Goal: Transaction & Acquisition: Book appointment/travel/reservation

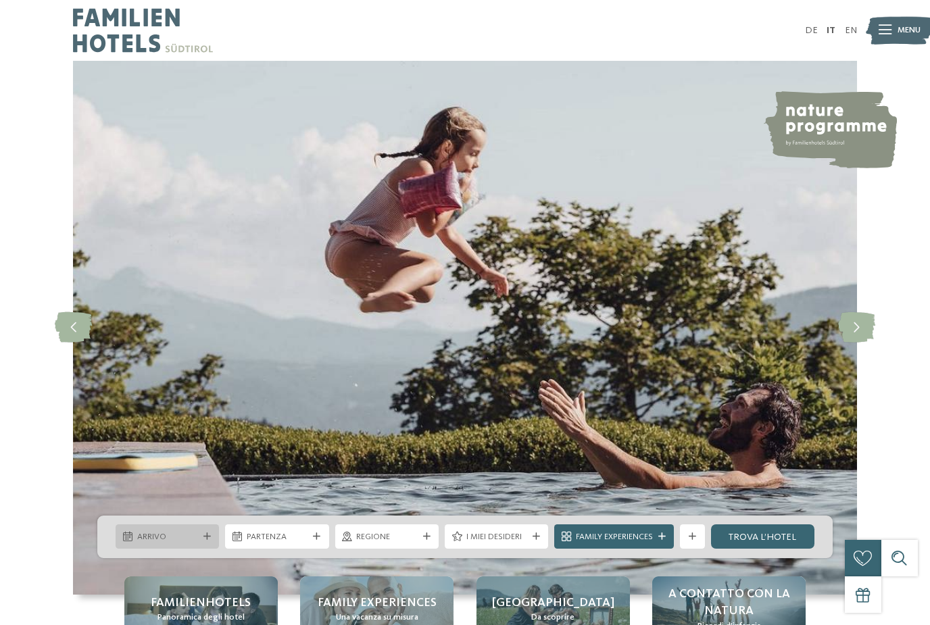
click at [140, 543] on div "Arrivo" at bounding box center [167, 536] width 67 height 13
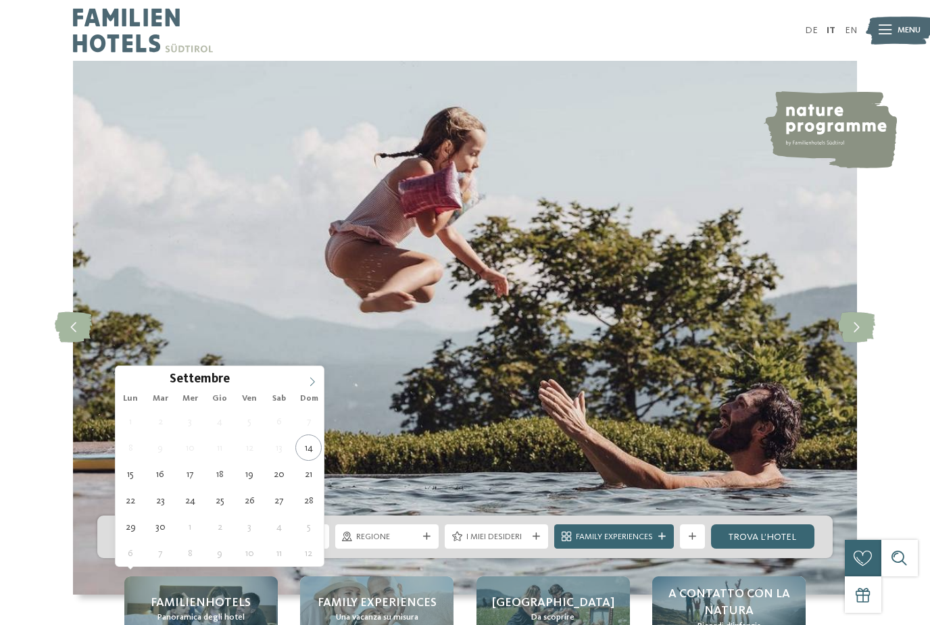
click at [311, 377] on icon at bounding box center [311, 381] width 9 height 9
click at [311, 385] on icon at bounding box center [311, 381] width 9 height 9
click at [310, 380] on icon at bounding box center [311, 381] width 9 height 9
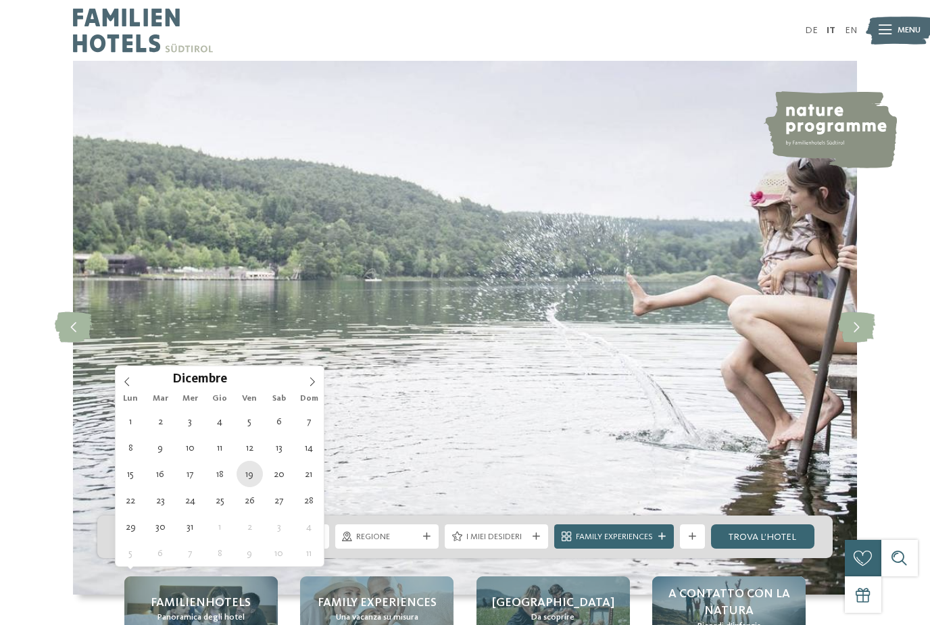
type div "[DATE]"
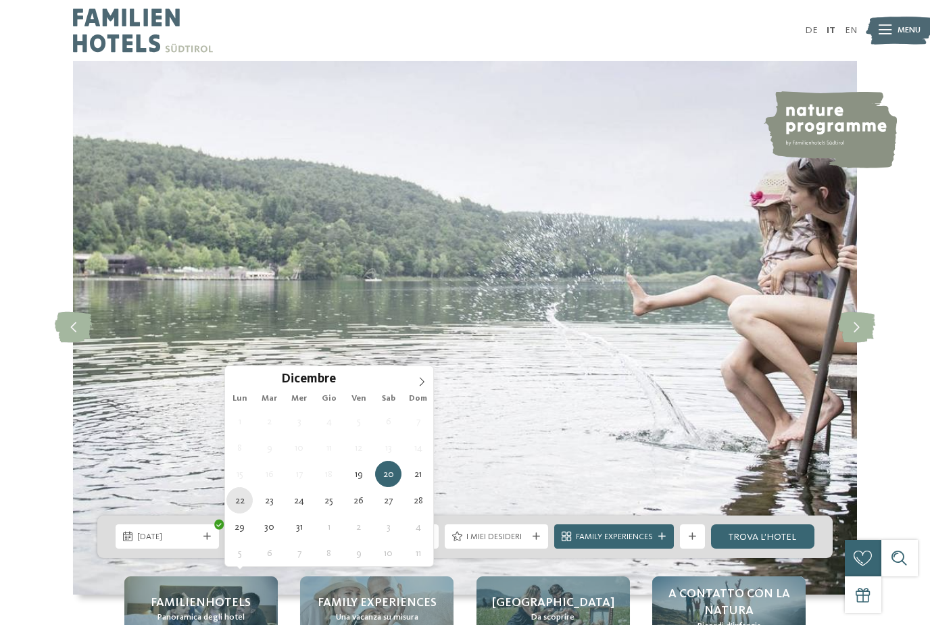
type div "[DATE]"
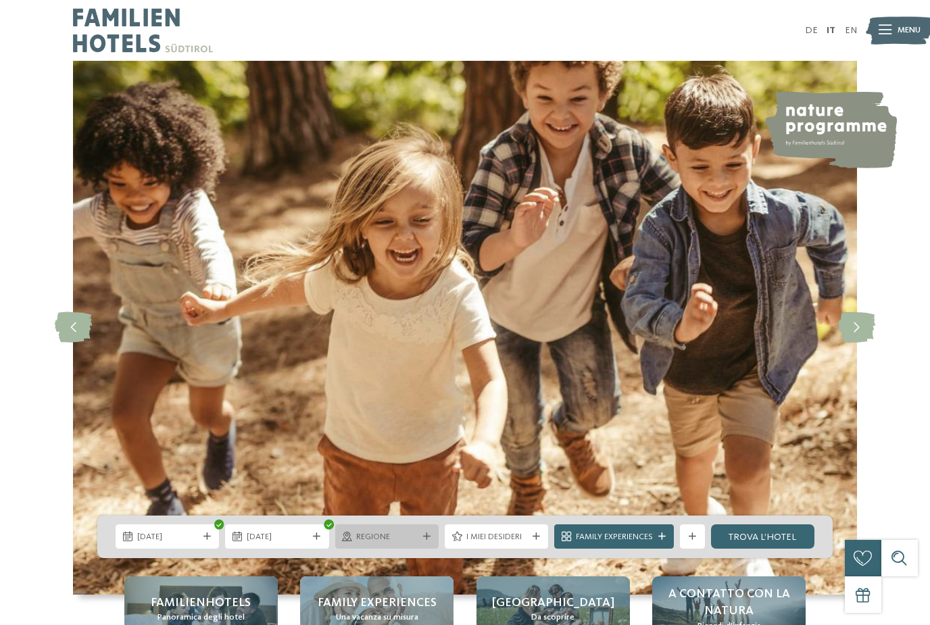
click at [351, 541] on div at bounding box center [347, 536] width 12 height 9
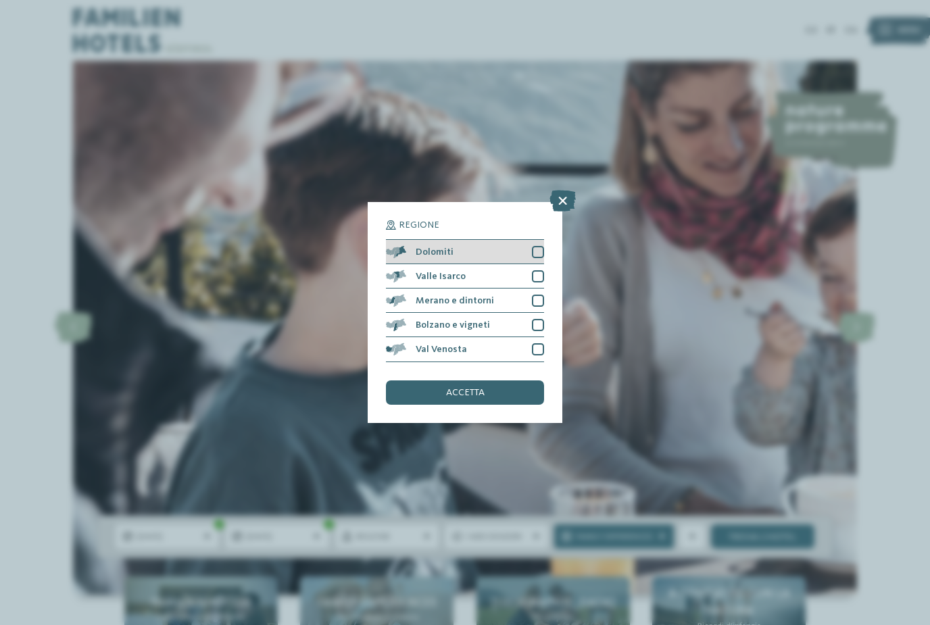
click at [534, 246] on div at bounding box center [538, 252] width 12 height 12
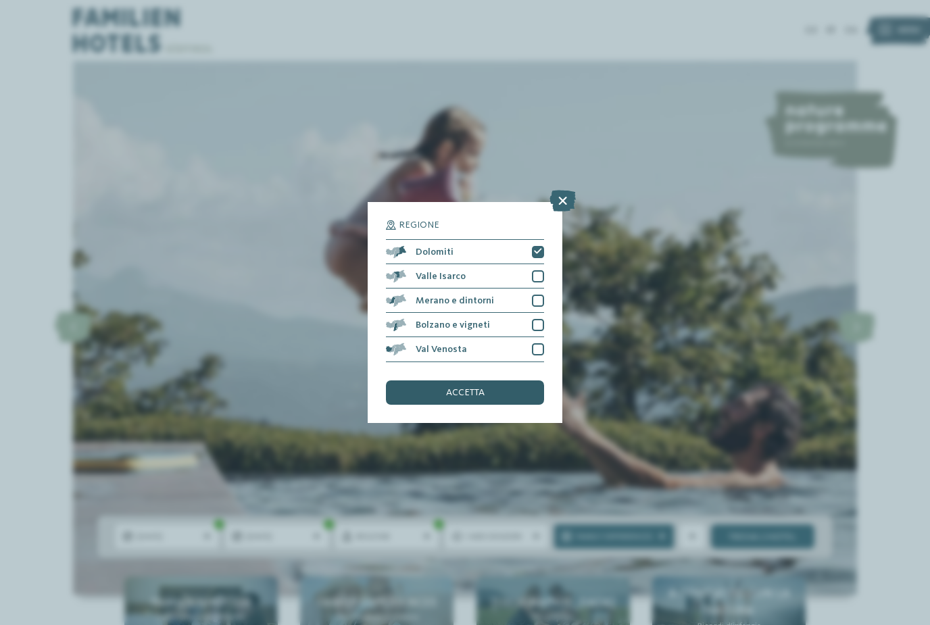
click at [459, 388] on span "accetta" at bounding box center [465, 392] width 39 height 9
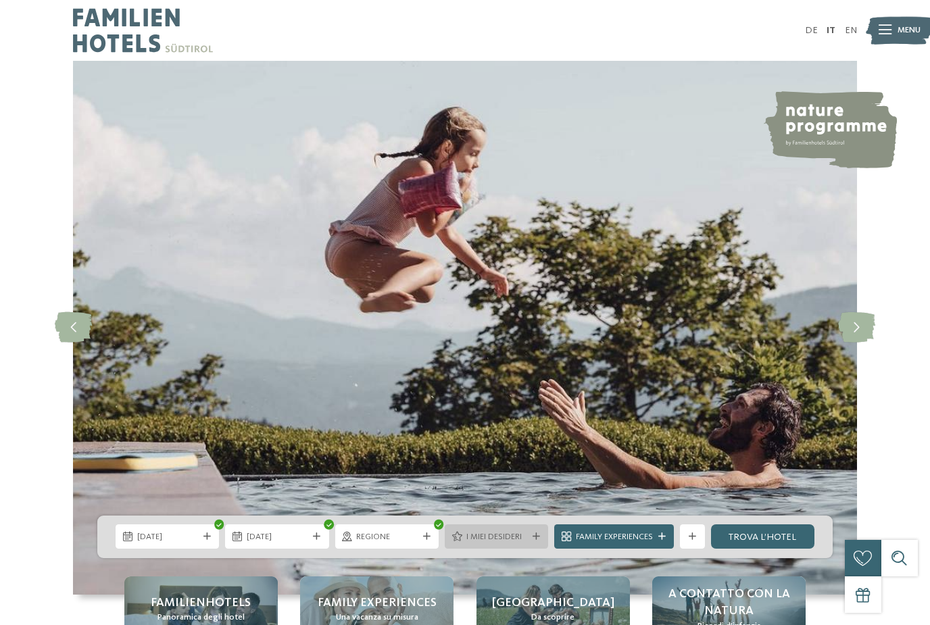
click at [492, 543] on span "I miei desideri" at bounding box center [496, 537] width 61 height 12
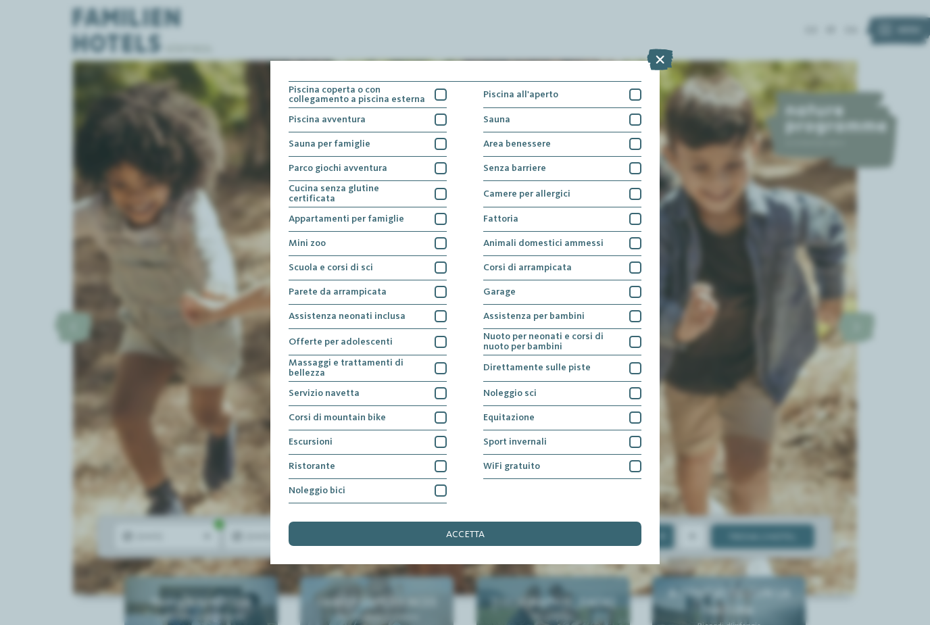
scroll to position [134, 0]
click at [440, 460] on div at bounding box center [440, 466] width 12 height 12
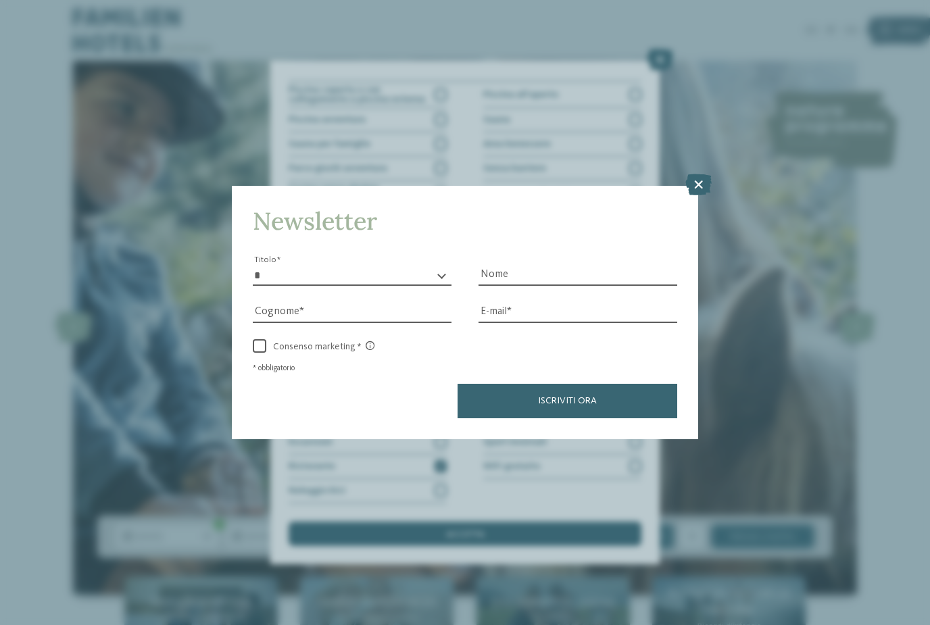
click at [535, 249] on div "Nome" at bounding box center [577, 267] width 199 height 37
click at [699, 174] on icon at bounding box center [698, 185] width 26 height 22
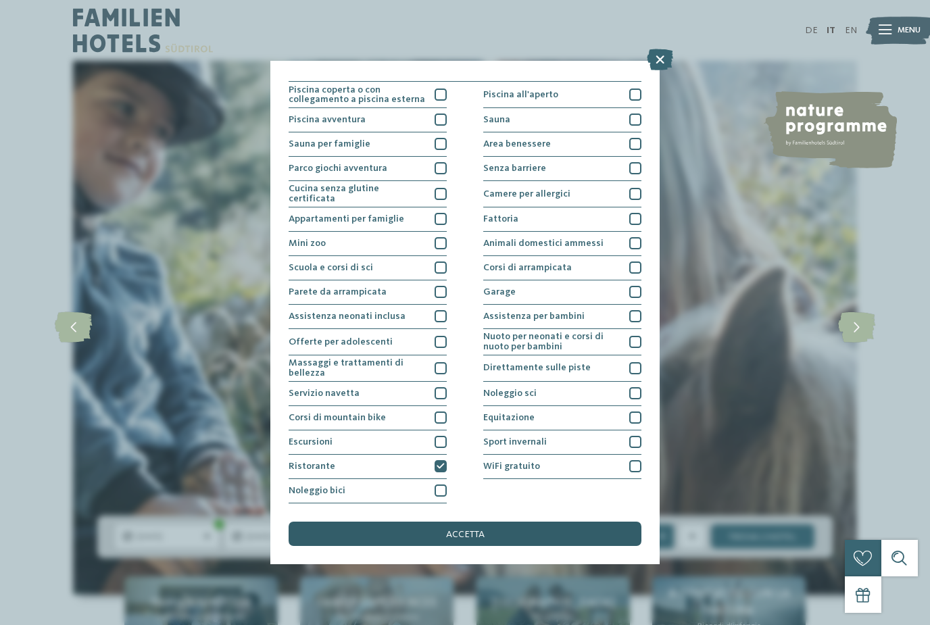
click at [586, 522] on div "accetta" at bounding box center [464, 534] width 353 height 24
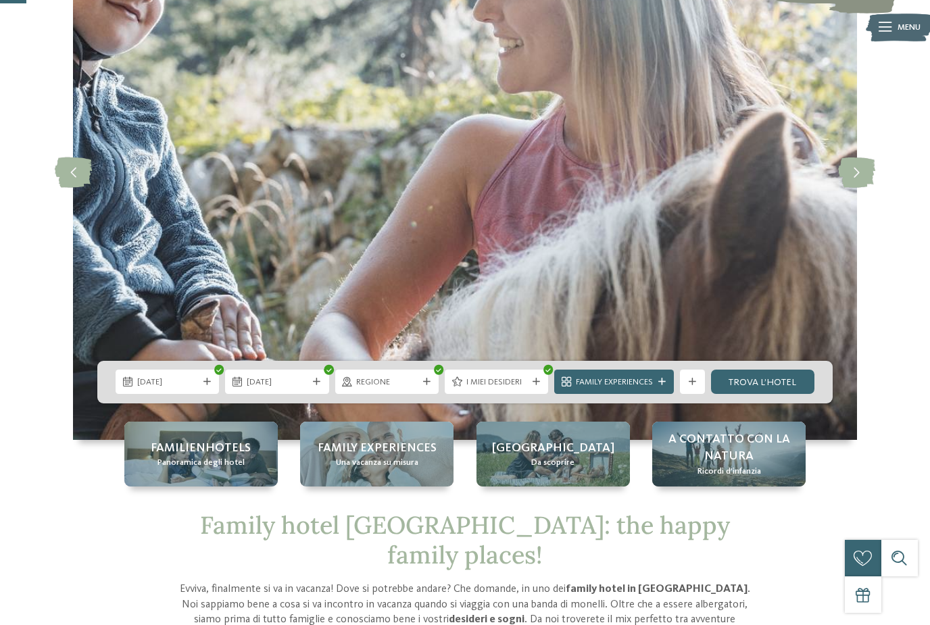
scroll to position [156, 0]
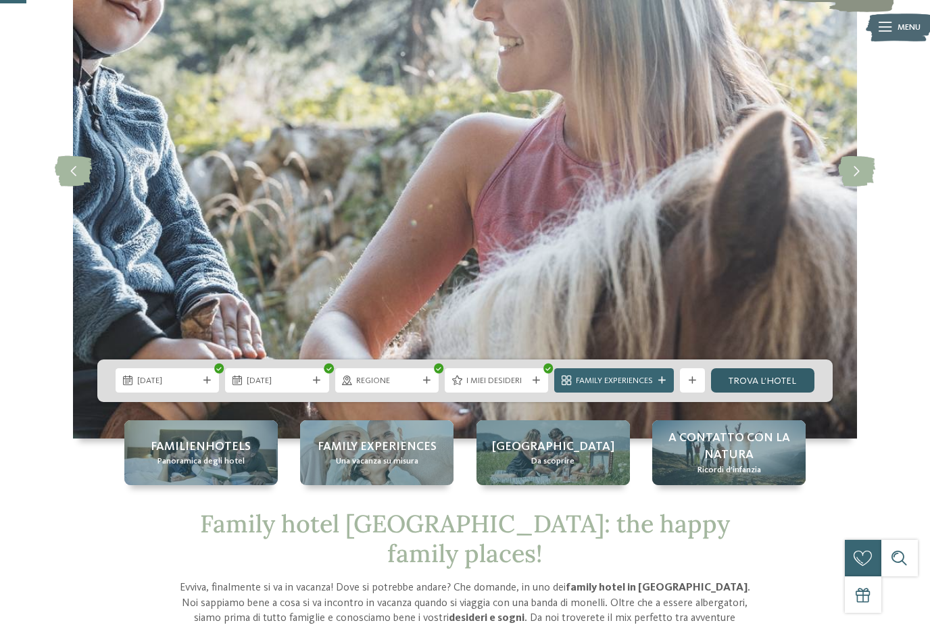
click at [794, 392] on link "trova l’hotel" at bounding box center [762, 380] width 103 height 24
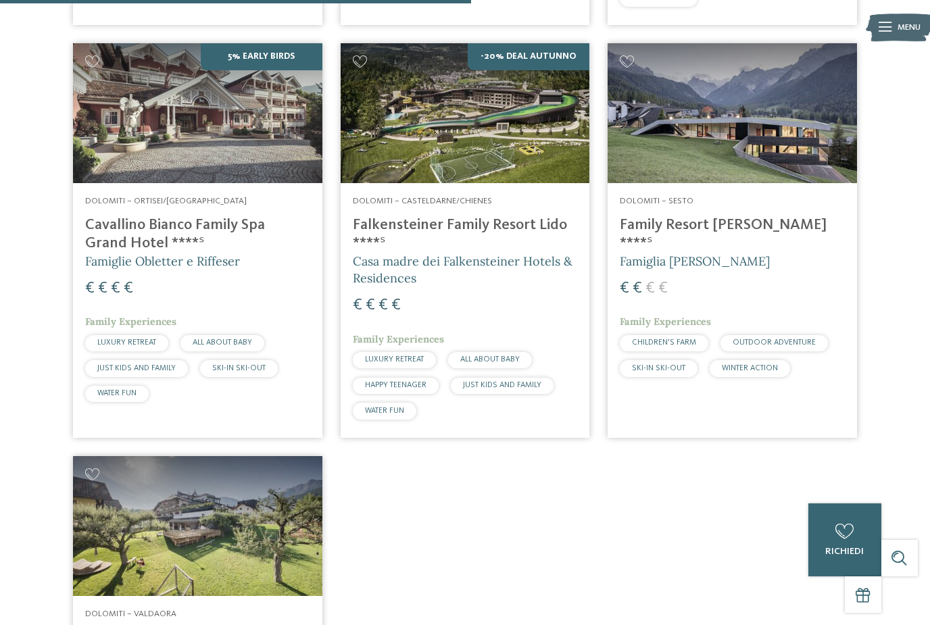
scroll to position [810, 0]
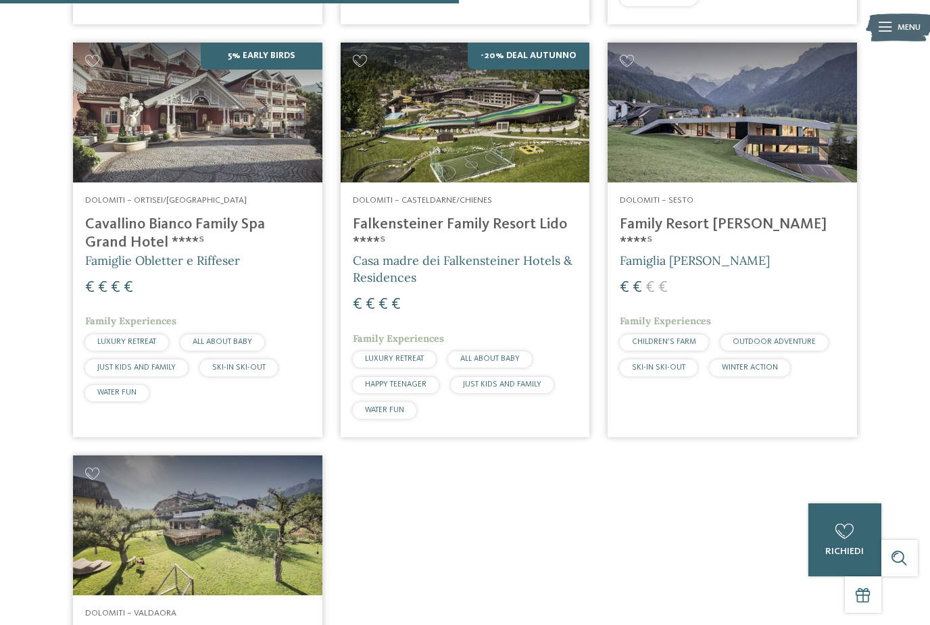
click at [769, 112] on img at bounding box center [731, 113] width 249 height 140
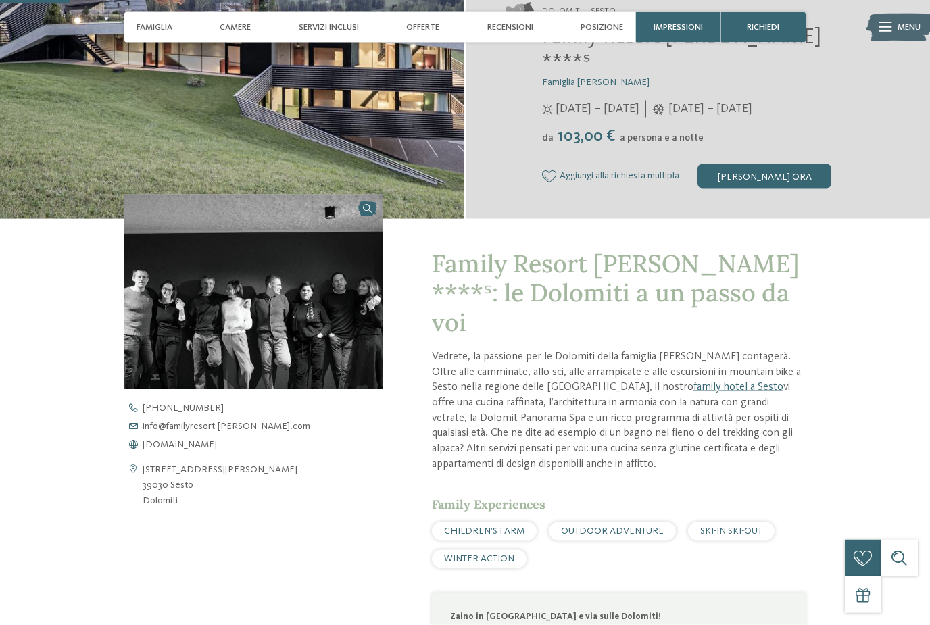
scroll to position [251, 0]
